Goal: Contribute content: Contribute content

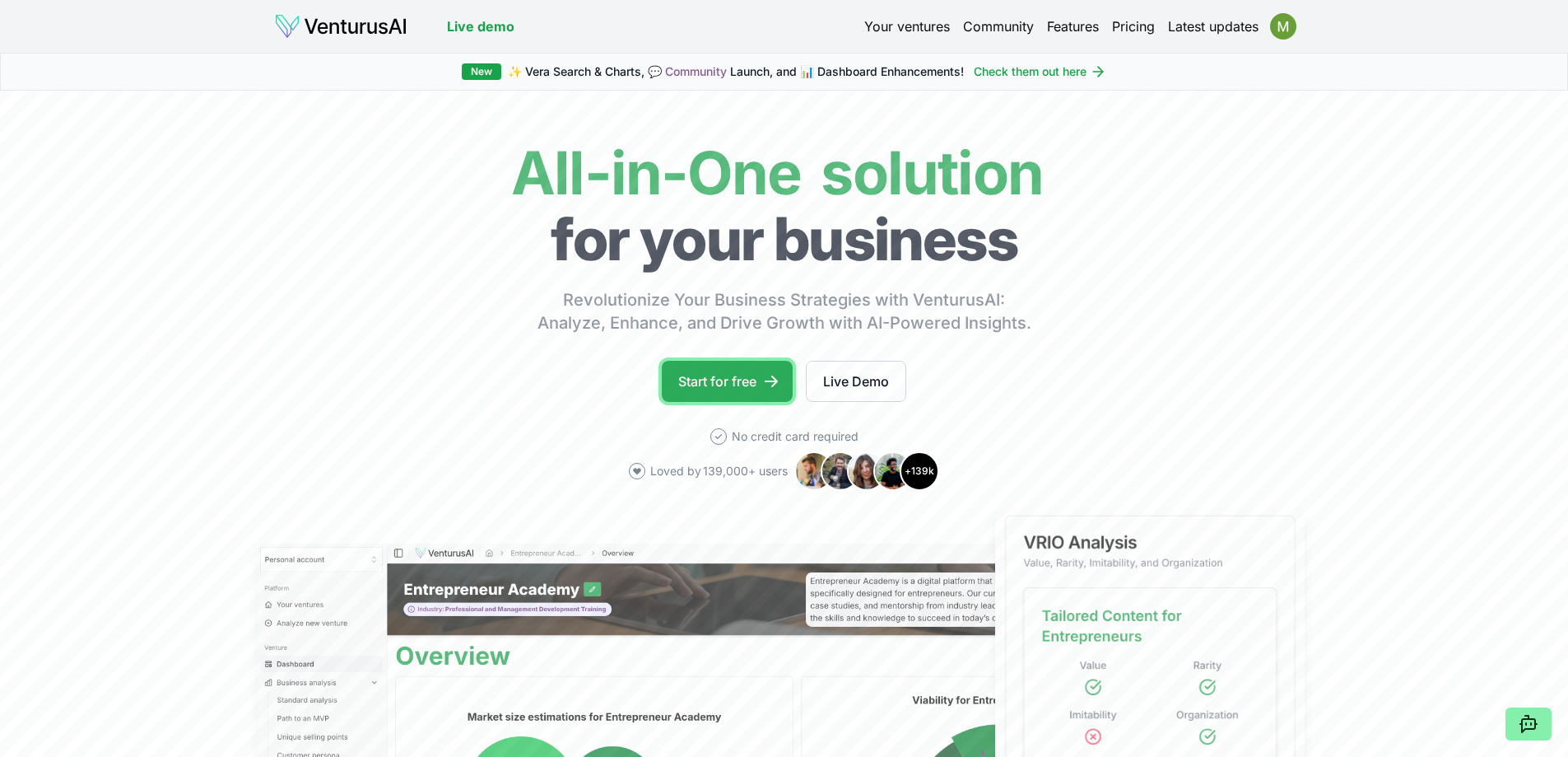
click at [762, 388] on link "Start for free" at bounding box center [726, 381] width 131 height 41
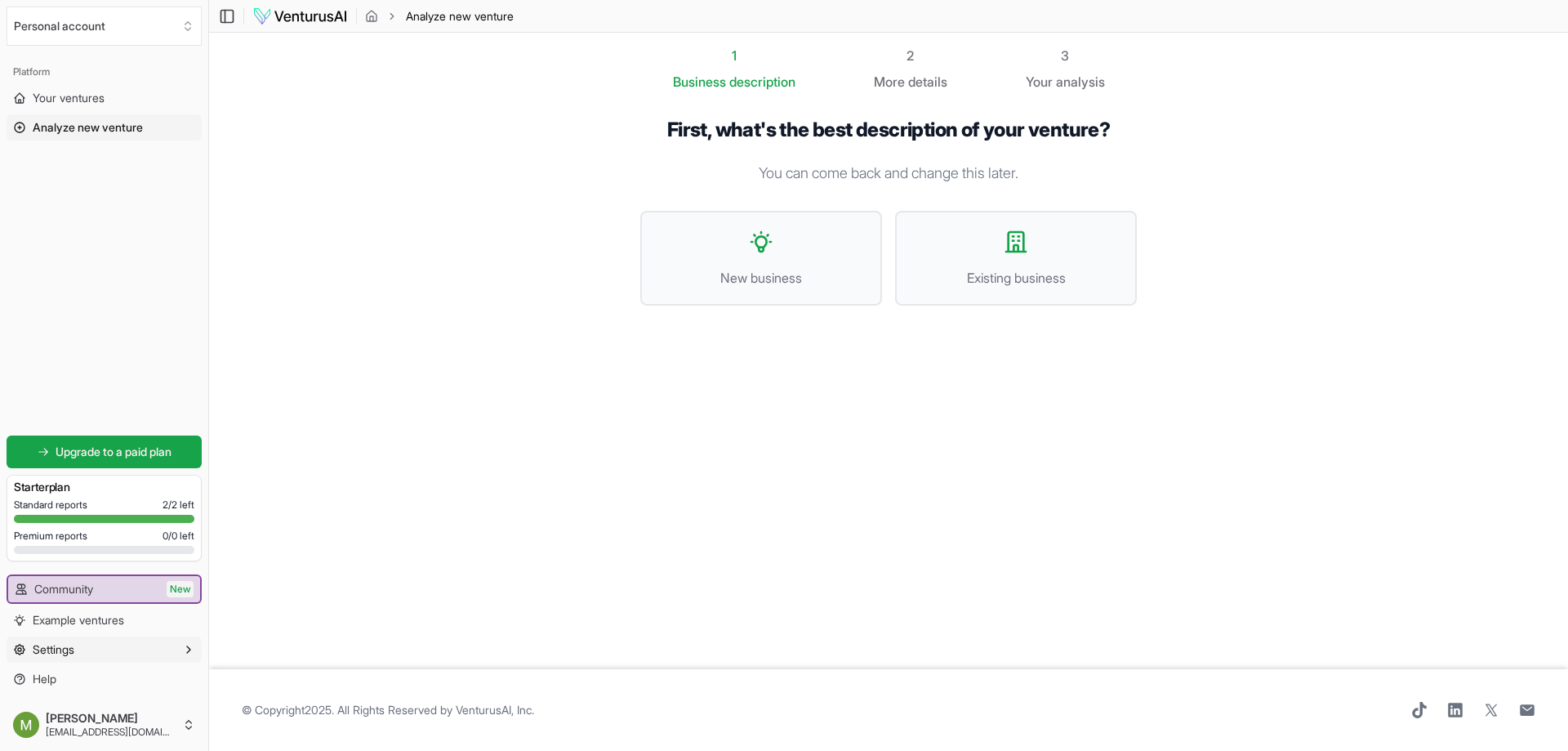
click at [108, 655] on button "Settings" at bounding box center [104, 649] width 195 height 26
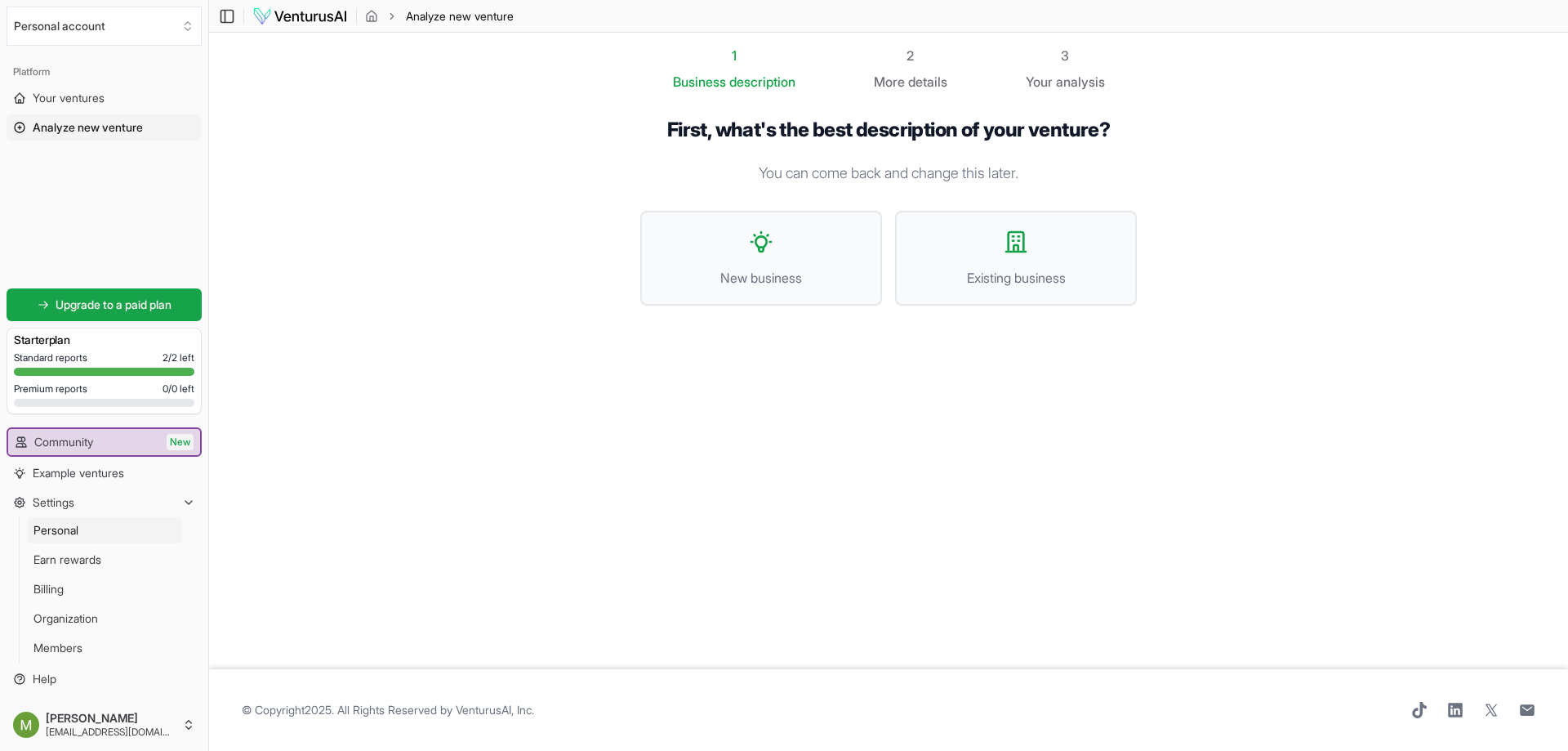
click at [131, 530] on link "Personal" at bounding box center [104, 530] width 155 height 26
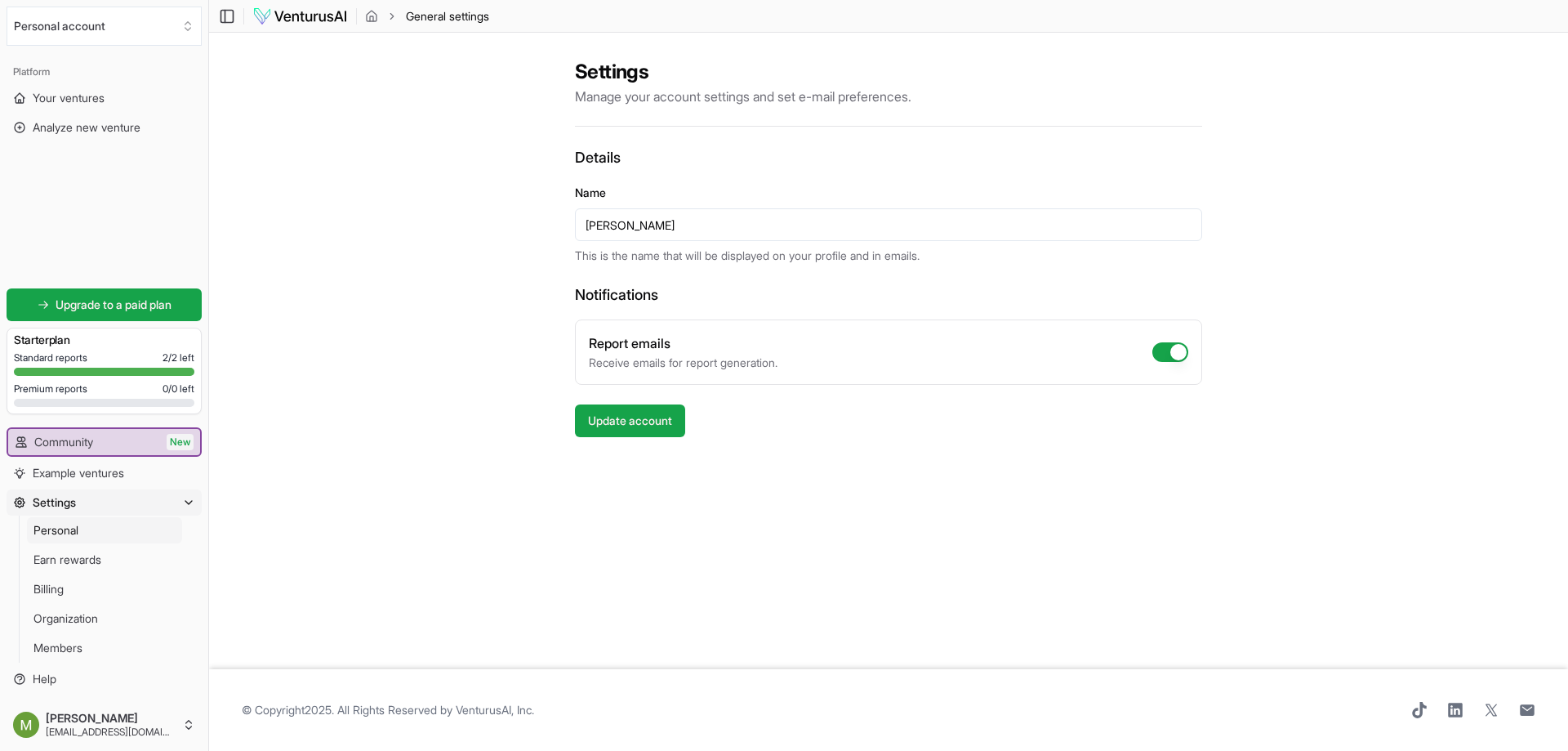
click at [671, 229] on input "[PERSON_NAME]" at bounding box center [889, 225] width 627 height 33
click at [341, 205] on div "Settings Manage your account settings and set e-mail preferences. Details Name …" at bounding box center [888, 351] width 1359 height 636
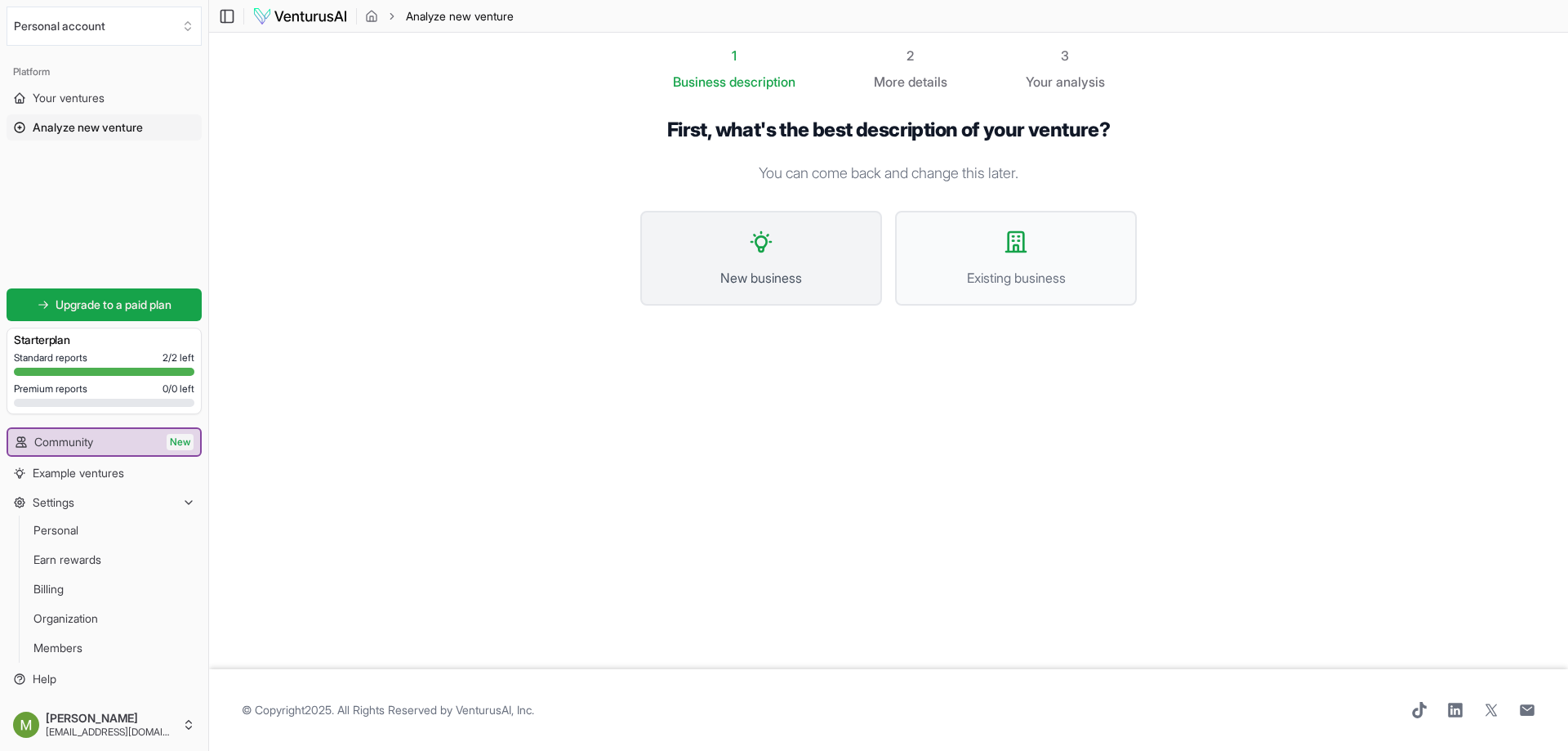
click at [846, 237] on button "New business" at bounding box center [761, 257] width 242 height 95
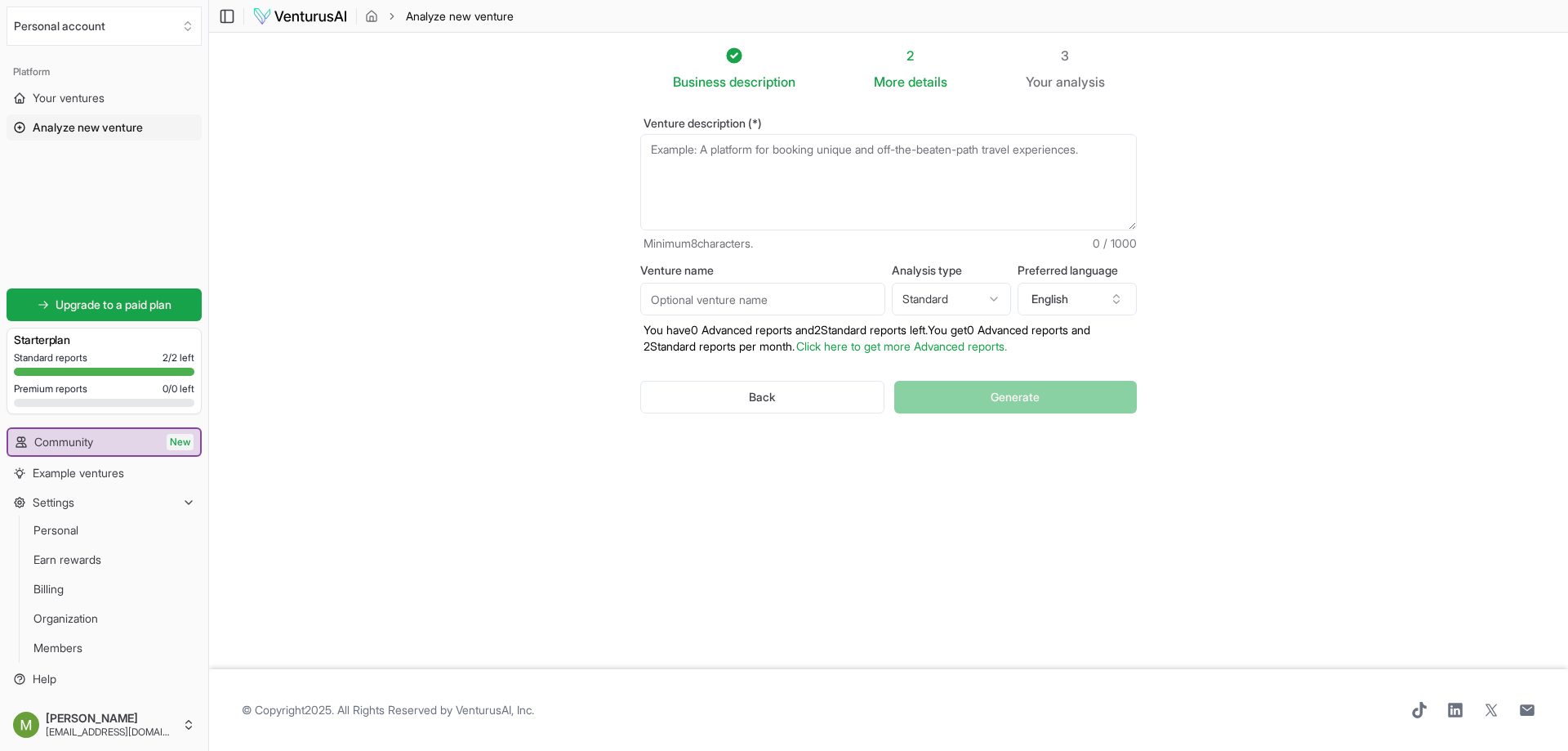
click at [852, 171] on textarea "Venture description (*)" at bounding box center [889, 182] width 496 height 97
click at [1052, 283] on button "English" at bounding box center [1077, 299] width 119 height 33
type input "pol"
click at [1092, 367] on div "Polish" at bounding box center [1085, 372] width 210 height 26
click at [883, 201] on textarea "Venture description (*)" at bounding box center [889, 182] width 496 height 97
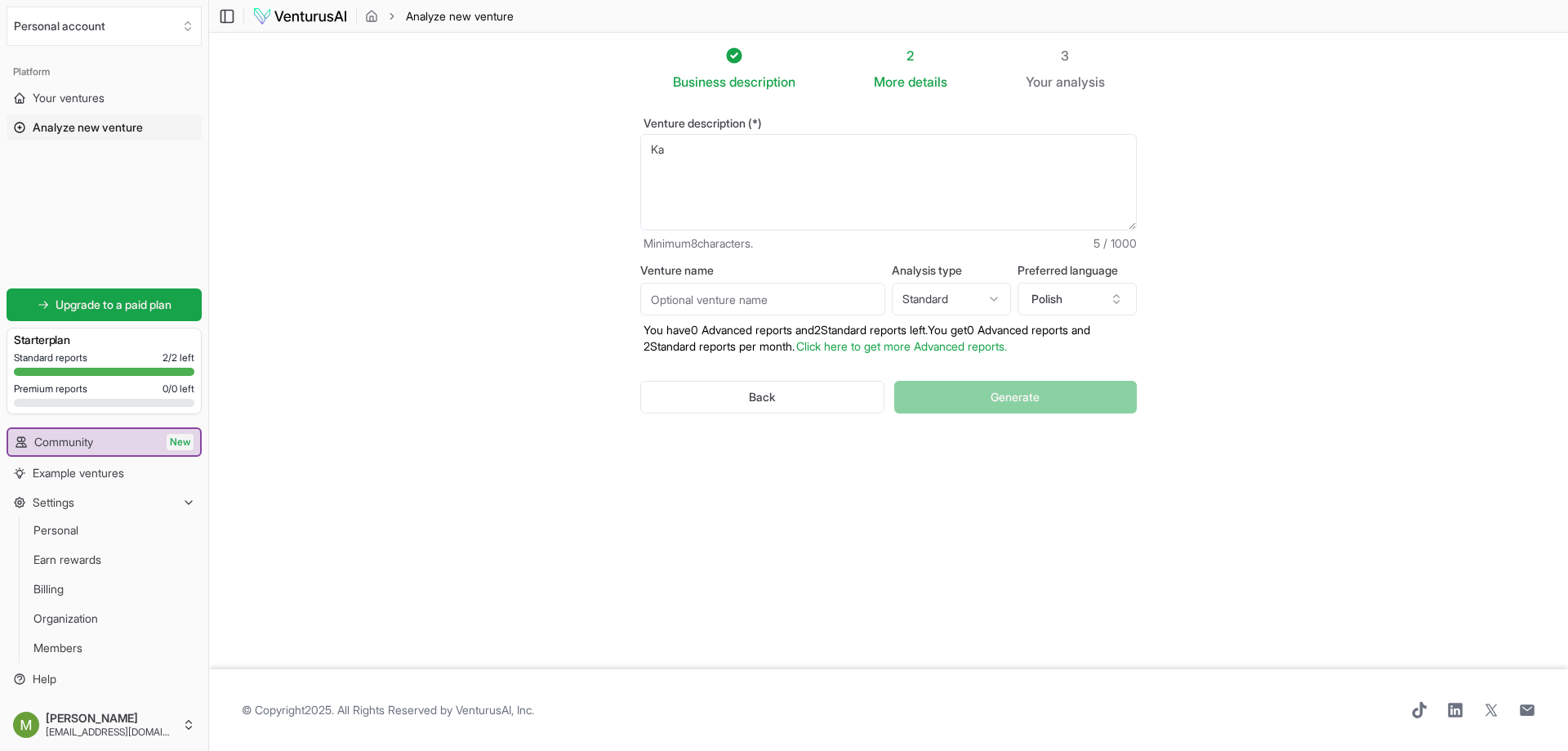
type textarea "K"
type textarea "Internetowy katalog aplikacji AI"
click at [1048, 399] on button "Generate" at bounding box center [1016, 397] width 243 height 33
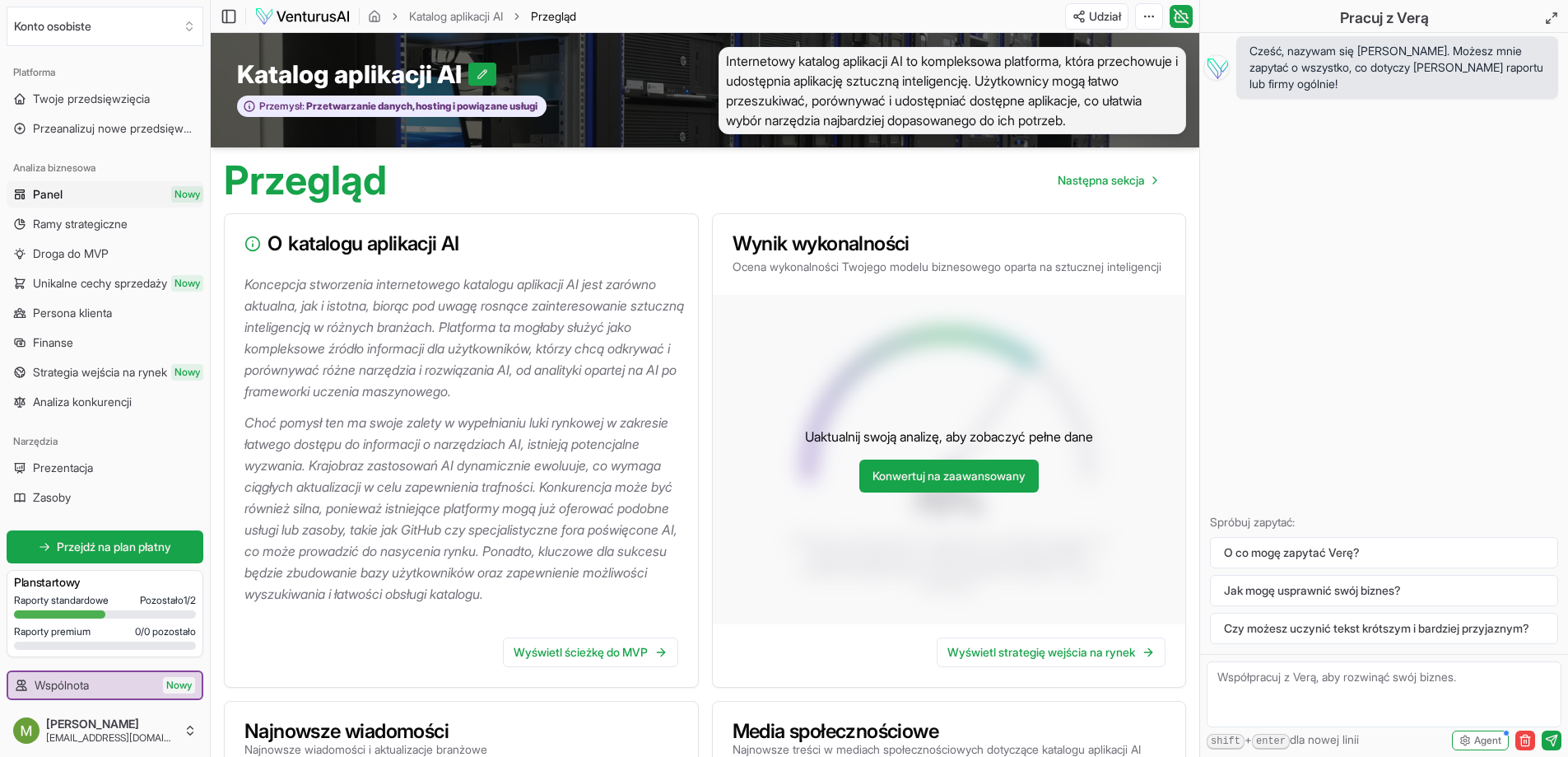
click at [684, 402] on p "Koncepcja stworzenia internetowego katalogu aplikacji AI jest zarówno aktualna,…" at bounding box center [464, 337] width 440 height 129
